Goal: Transaction & Acquisition: Purchase product/service

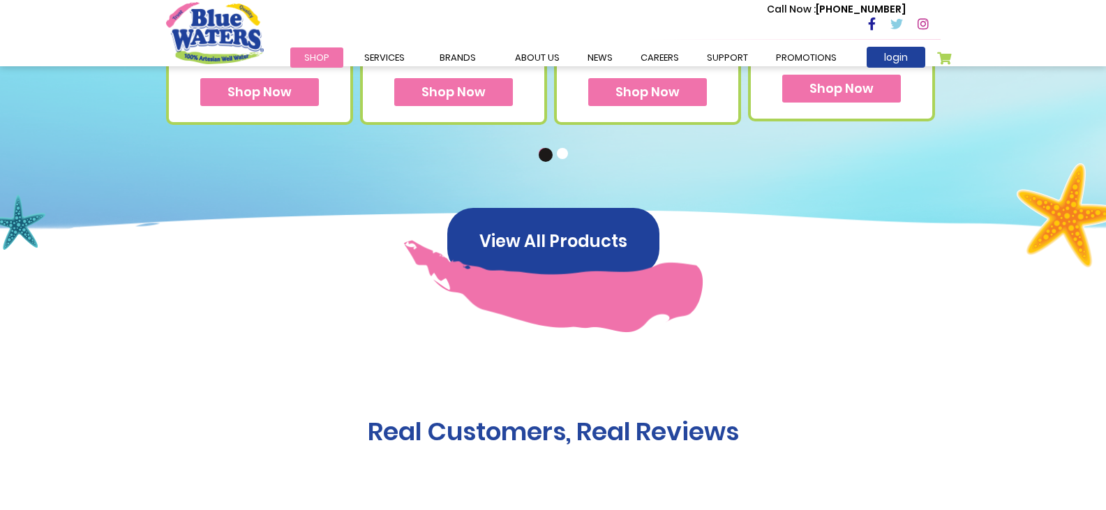
scroll to position [930, 0]
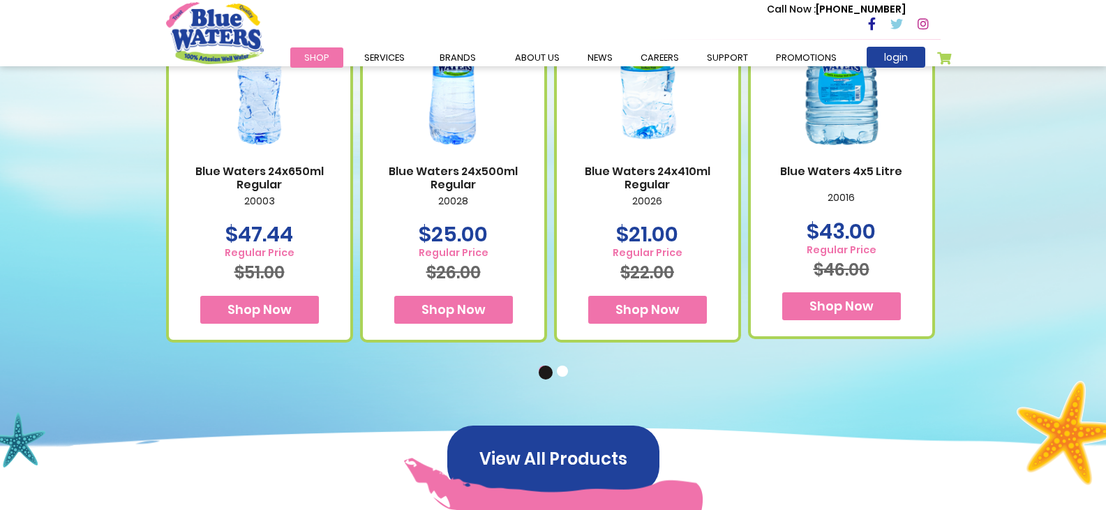
click at [567, 373] on button "2" at bounding box center [564, 373] width 14 height 14
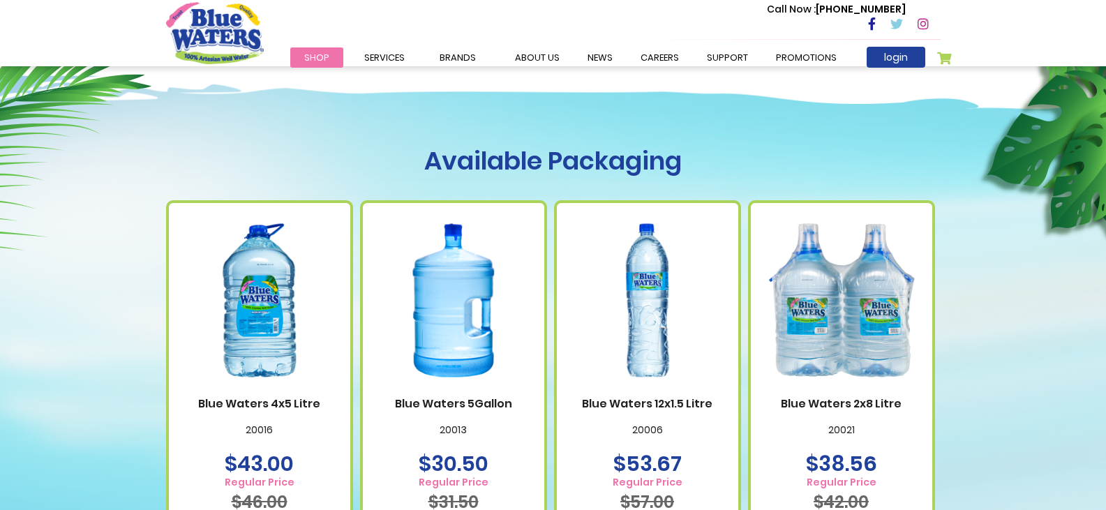
scroll to position [814, 0]
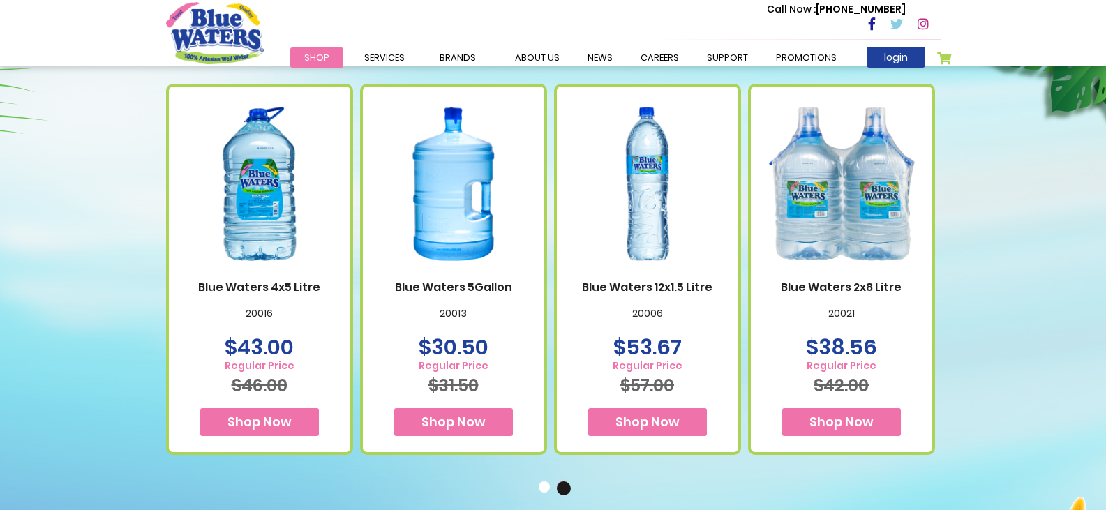
click at [451, 424] on span "Shop Now" at bounding box center [453, 421] width 64 height 17
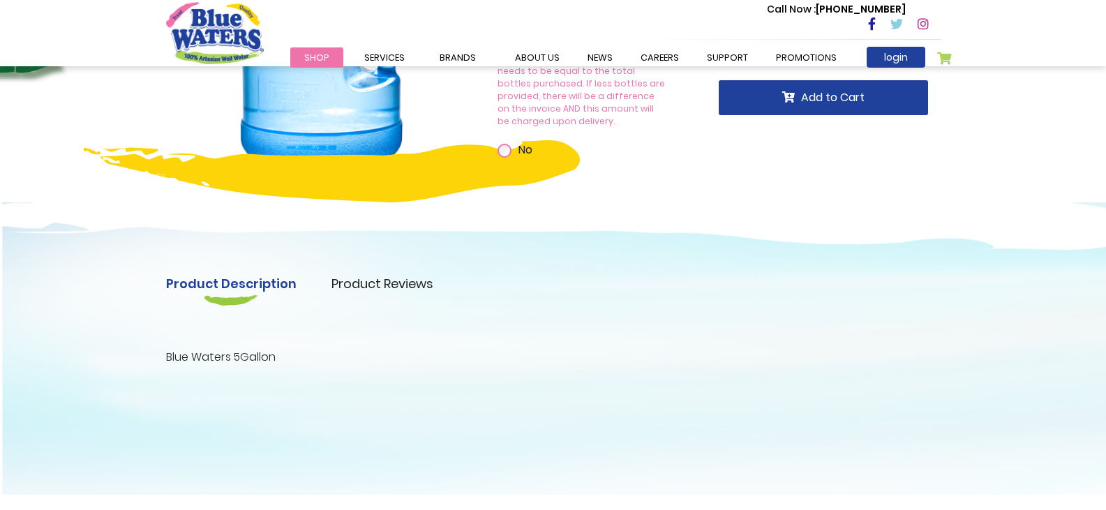
scroll to position [349, 0]
